Goal: Task Accomplishment & Management: Use online tool/utility

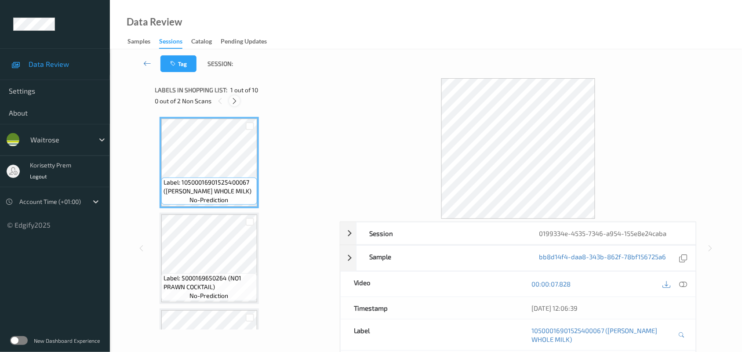
click at [233, 100] on icon at bounding box center [234, 101] width 7 height 8
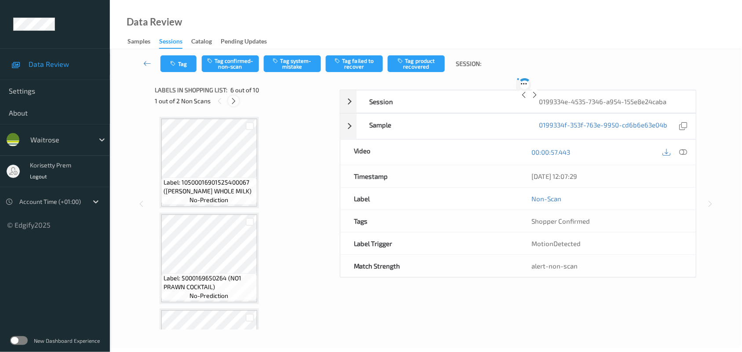
scroll to position [387, 0]
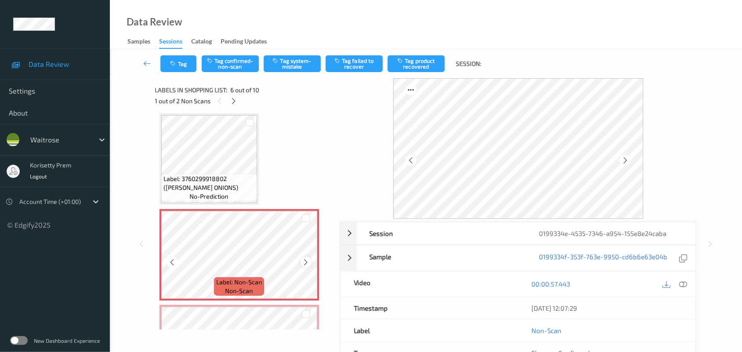
click at [303, 262] on icon at bounding box center [305, 263] width 7 height 8
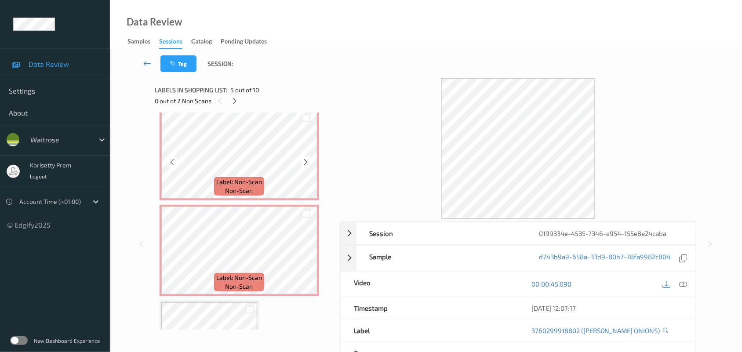
scroll to position [497, 0]
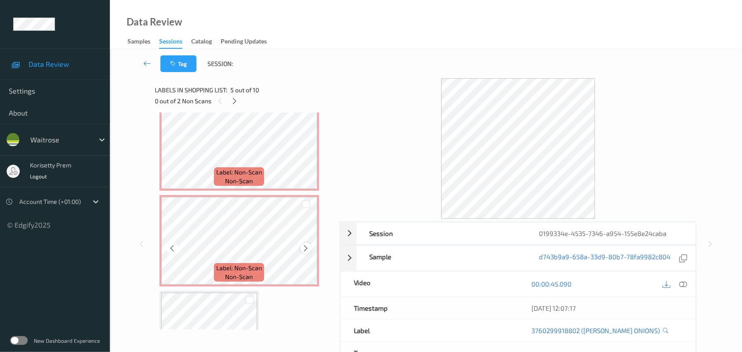
click at [302, 248] on icon at bounding box center [305, 248] width 7 height 8
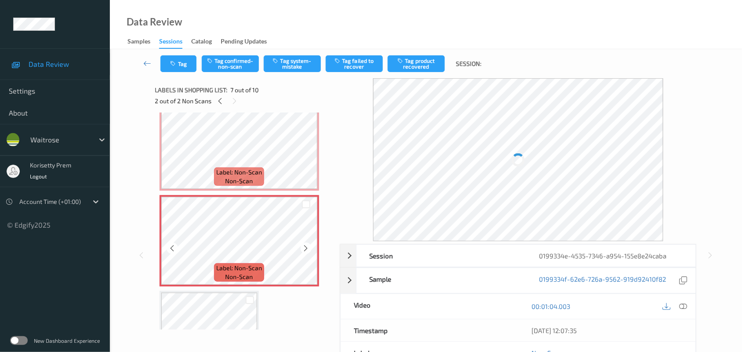
click at [302, 248] on icon at bounding box center [305, 248] width 7 height 8
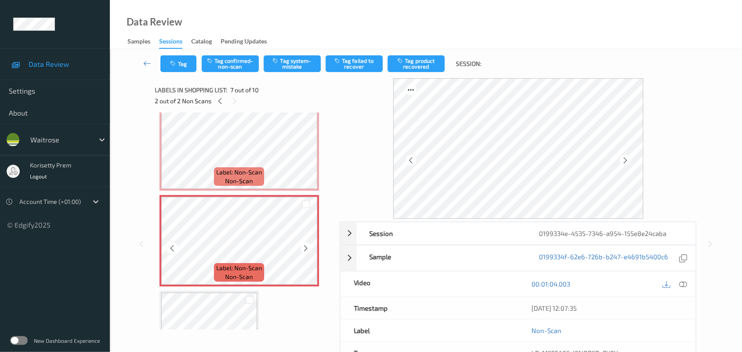
click at [302, 248] on icon at bounding box center [305, 248] width 7 height 8
click at [306, 153] on icon at bounding box center [305, 153] width 7 height 8
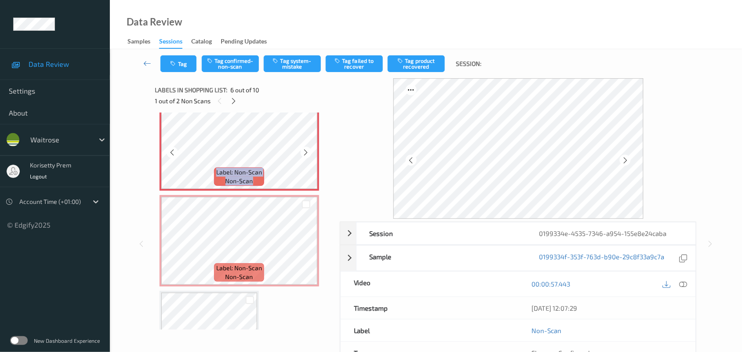
click at [306, 153] on icon at bounding box center [305, 153] width 7 height 8
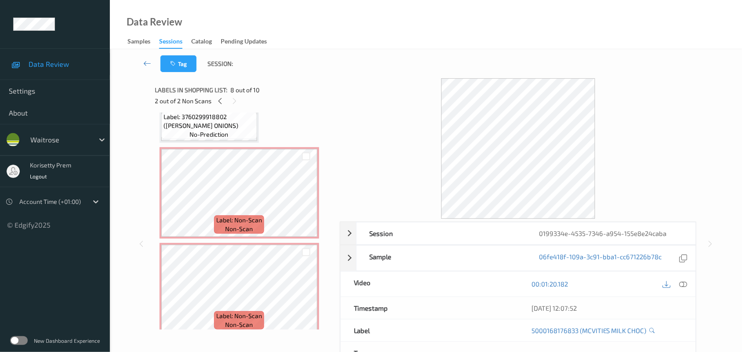
scroll to position [387, 0]
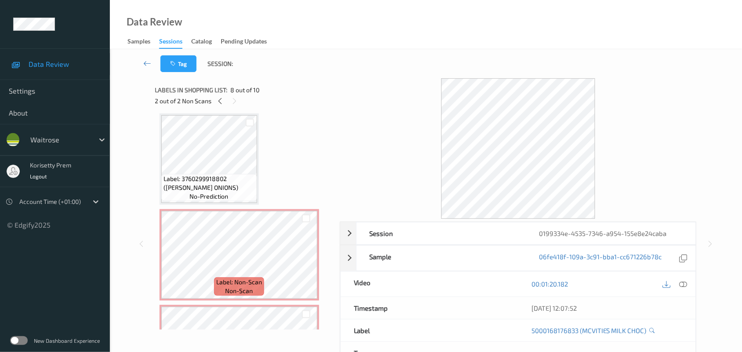
click at [208, 176] on span "Label: 3760299918802 ([PERSON_NAME] ONIONS)" at bounding box center [209, 184] width 91 height 18
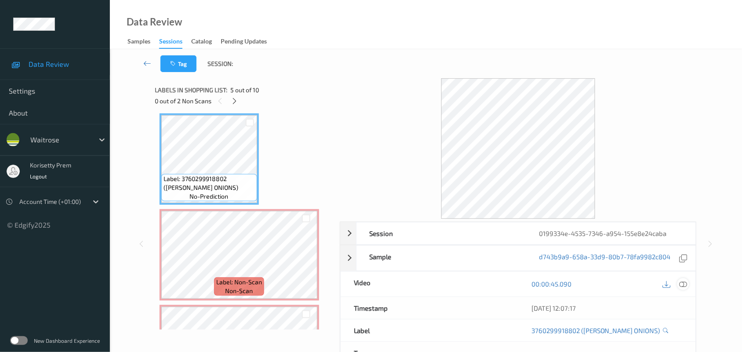
click at [687, 283] on icon at bounding box center [684, 284] width 8 height 8
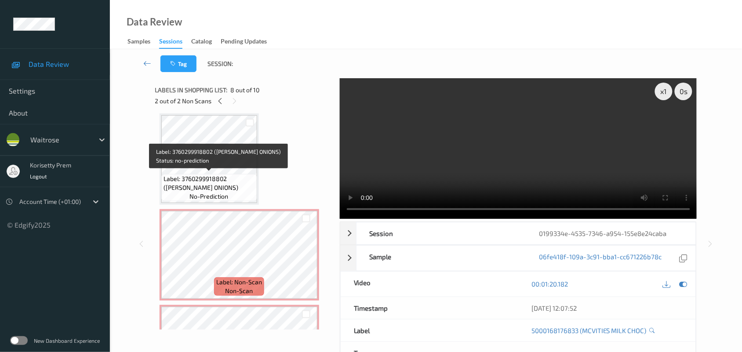
click at [229, 183] on span "Label: 3760299918802 ([PERSON_NAME] ONIONS)" at bounding box center [209, 184] width 91 height 18
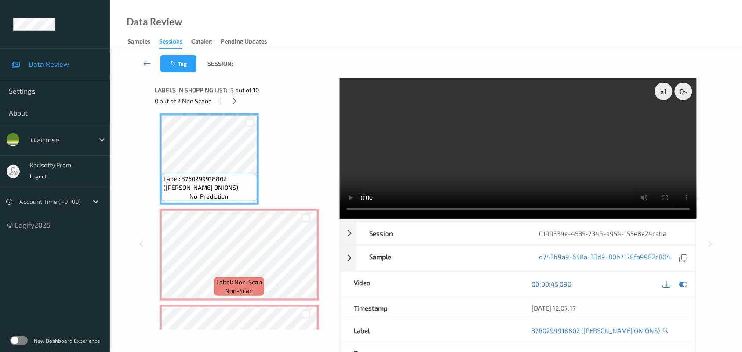
click at [427, 100] on video at bounding box center [518, 148] width 357 height 141
click at [440, 113] on video at bounding box center [518, 148] width 357 height 141
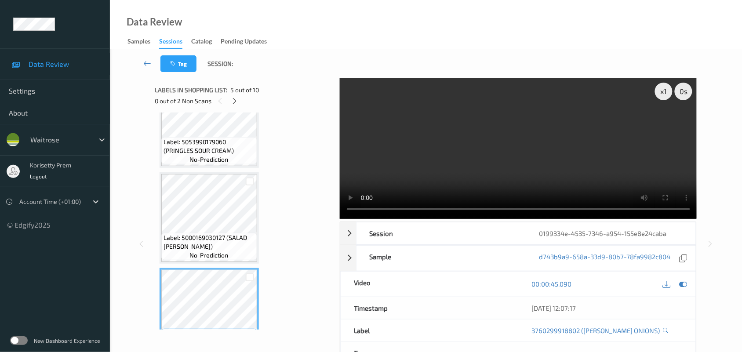
scroll to position [222, 0]
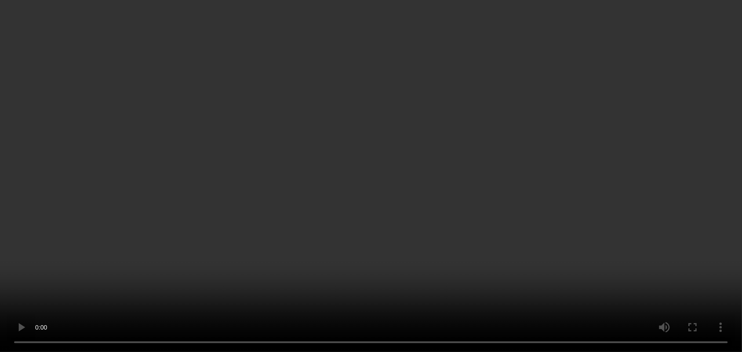
click at [497, 132] on video at bounding box center [371, 176] width 742 height 352
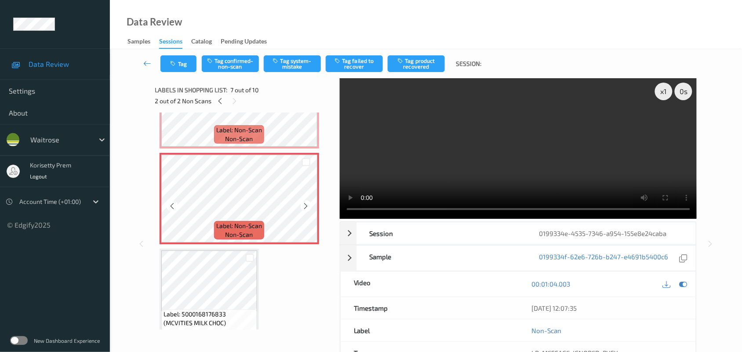
scroll to position [552, 0]
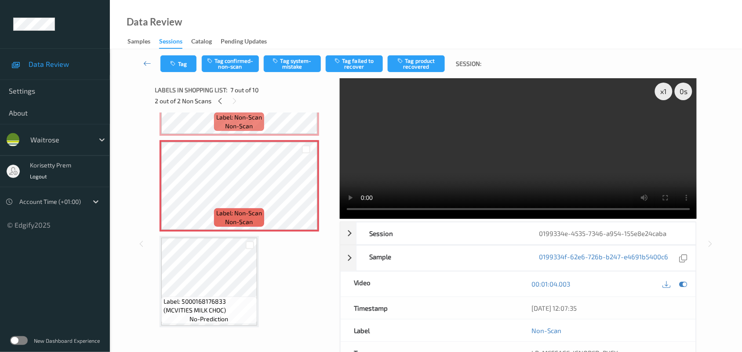
click at [467, 168] on video at bounding box center [518, 148] width 357 height 141
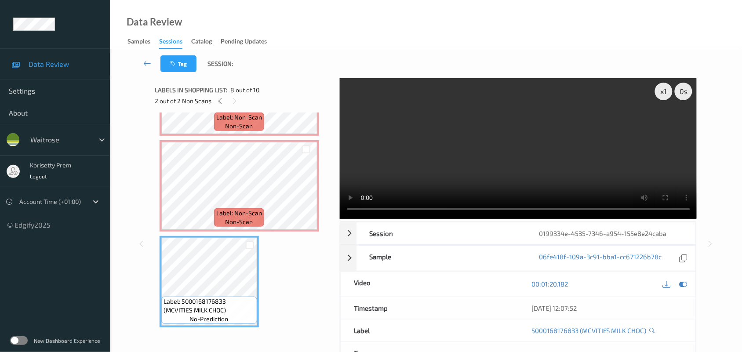
click at [434, 166] on video at bounding box center [518, 148] width 357 height 141
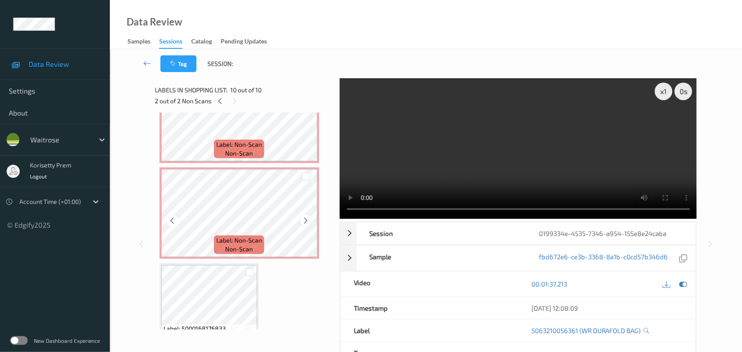
scroll to position [524, 0]
click at [245, 142] on span "Label: Non-Scan" at bounding box center [239, 145] width 46 height 9
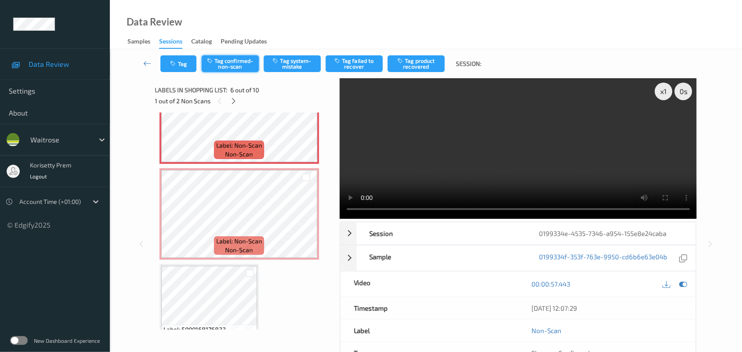
click at [226, 60] on button "Tag confirmed-non-scan" at bounding box center [230, 63] width 57 height 17
click at [421, 62] on button "Tag product recovered" at bounding box center [416, 63] width 57 height 17
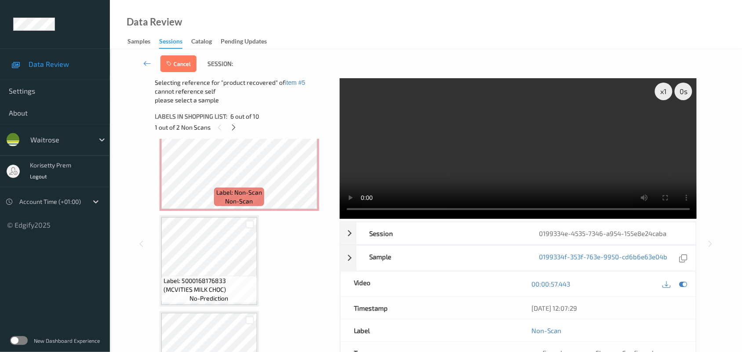
scroll to position [659, 0]
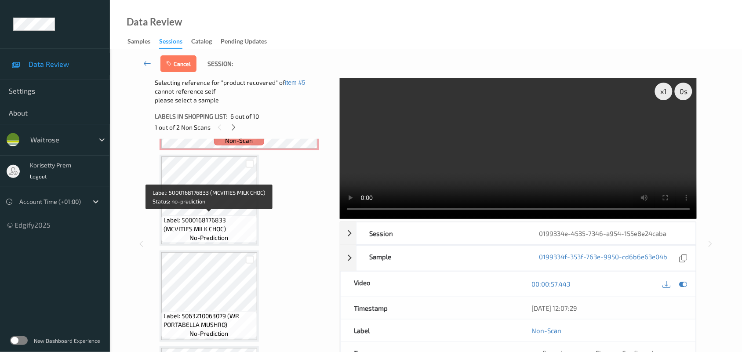
click at [226, 216] on span "Label: 5000168176833 (MCVITIES MILK CHOC)" at bounding box center [209, 225] width 91 height 18
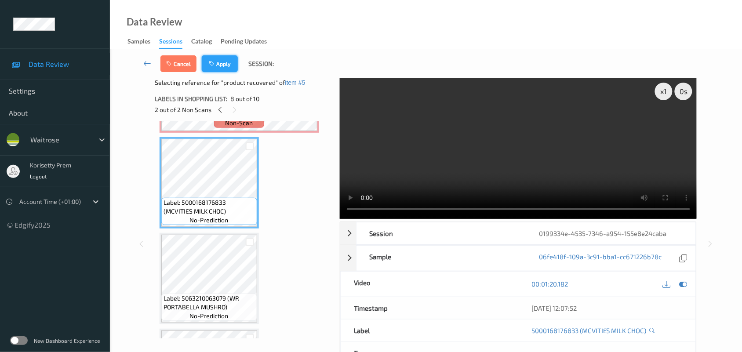
click at [225, 62] on button "Apply" at bounding box center [220, 63] width 36 height 17
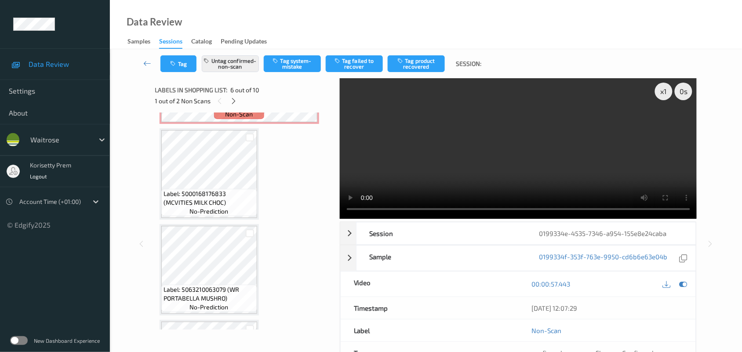
scroll to position [387, 0]
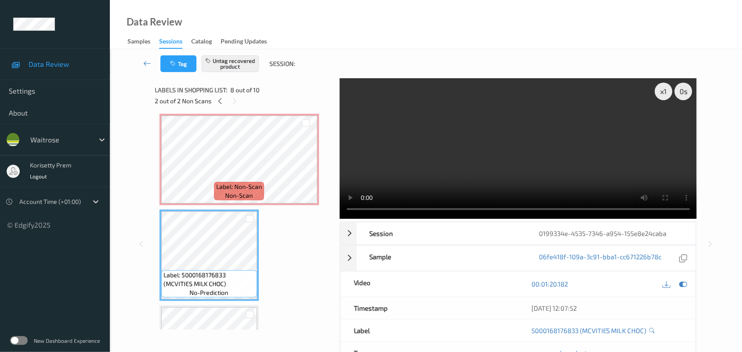
scroll to position [523, 0]
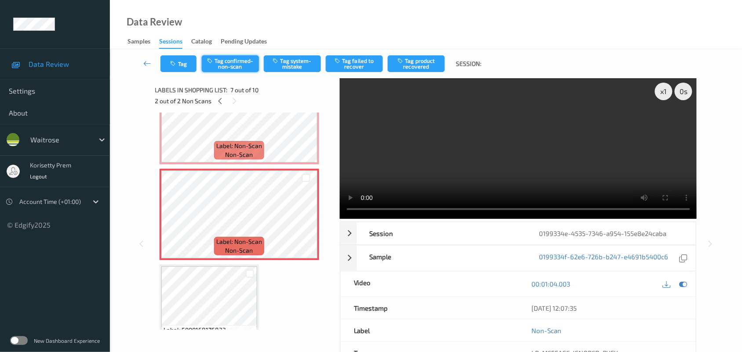
click at [221, 57] on button "Tag confirmed-non-scan" at bounding box center [230, 63] width 57 height 17
click at [421, 63] on button "Tag product recovered" at bounding box center [416, 63] width 57 height 17
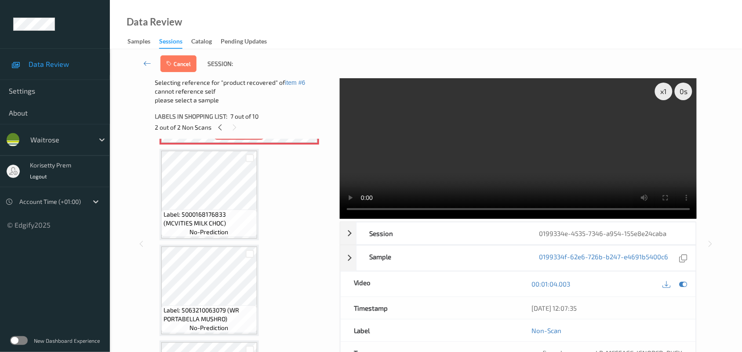
scroll to position [688, 0]
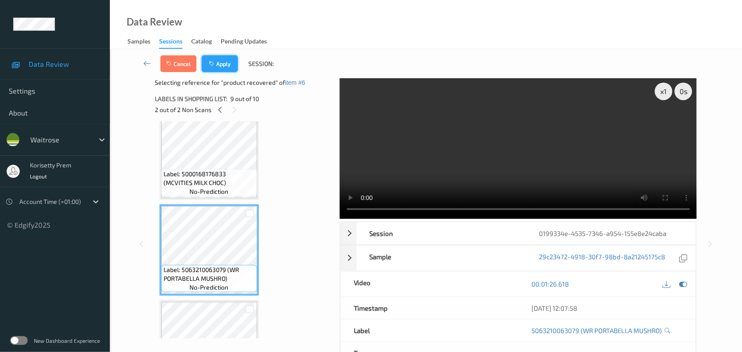
click at [226, 63] on button "Apply" at bounding box center [220, 63] width 36 height 17
